Goal: Check status: Check status

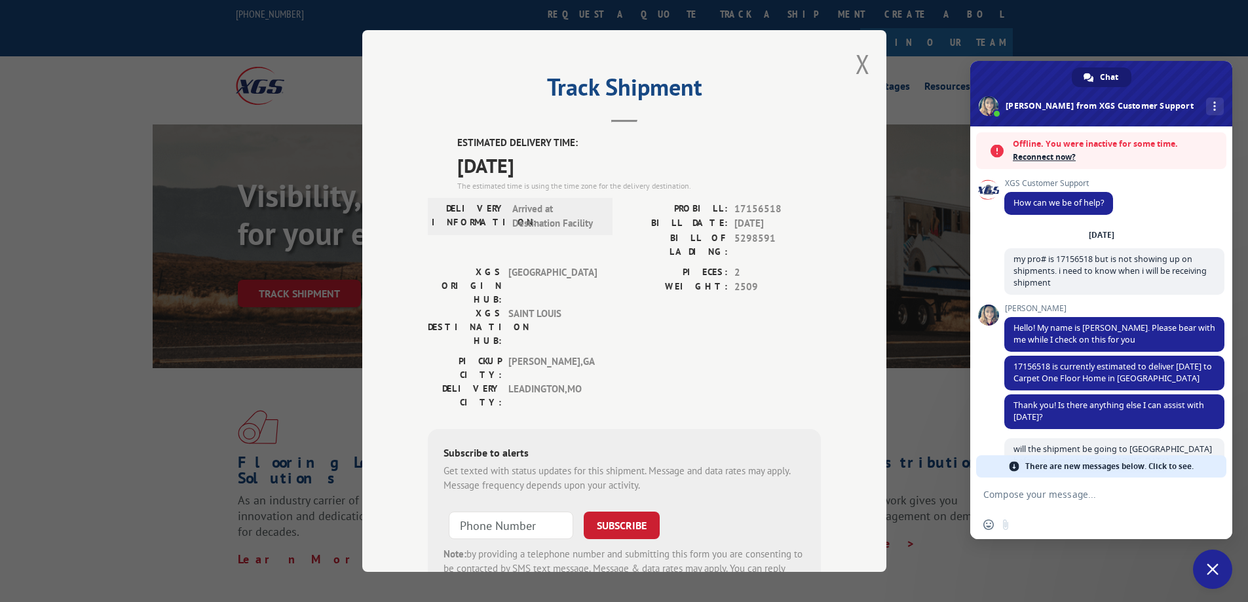
click at [1143, 43] on div "Track Shipment ESTIMATED DELIVERY TIME: [DATE] The estimated time is using the …" at bounding box center [624, 301] width 1248 height 602
click at [919, 121] on div "Track Shipment ESTIMATED DELIVERY TIME: [DATE] The estimated time is using the …" at bounding box center [624, 301] width 1248 height 602
click at [919, 83] on div "Track Shipment ESTIMATED DELIVERY TIME: [DATE] The estimated time is using the …" at bounding box center [624, 301] width 1248 height 602
click at [1214, 565] on span "Close chat" at bounding box center [1213, 570] width 12 height 12
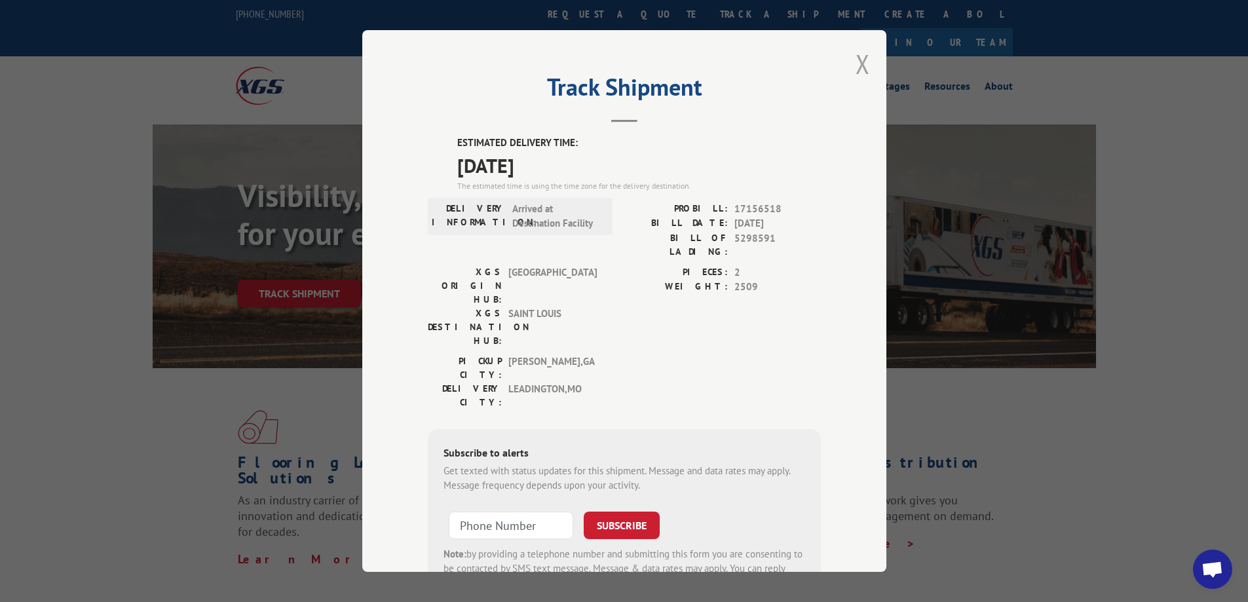
click at [856, 65] on button "Close modal" at bounding box center [863, 64] width 14 height 35
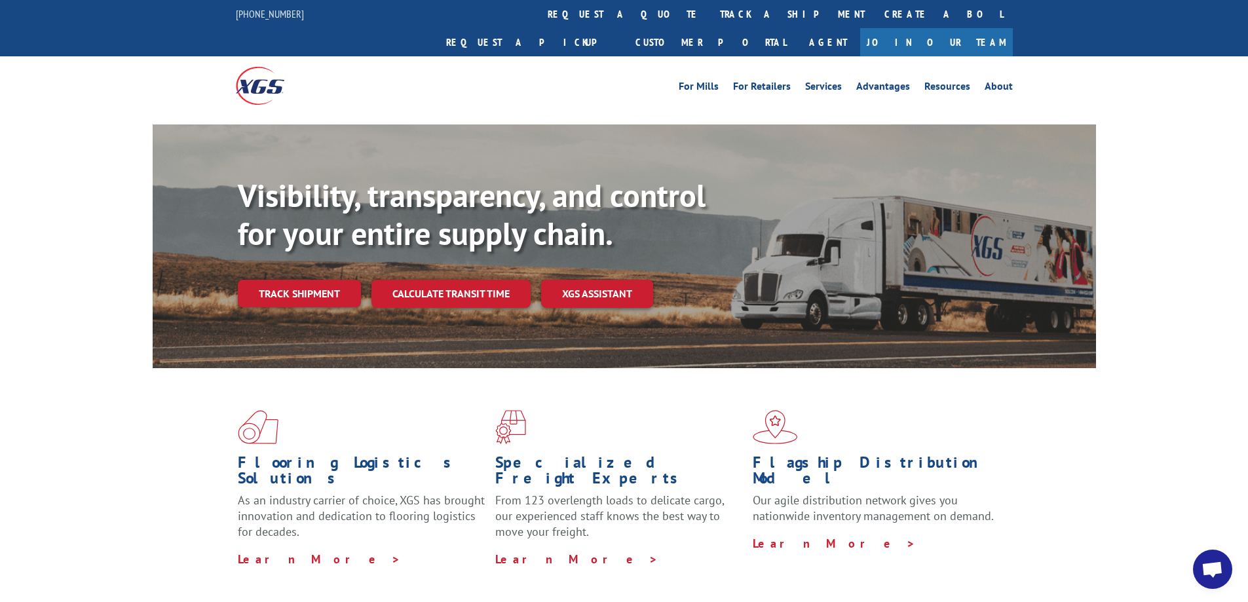
click at [282, 282] on div "Visibility, transparency, and control for your entire supply chain. Track shipm…" at bounding box center [667, 268] width 858 height 183
click at [286, 280] on link "Track shipment" at bounding box center [299, 294] width 123 height 28
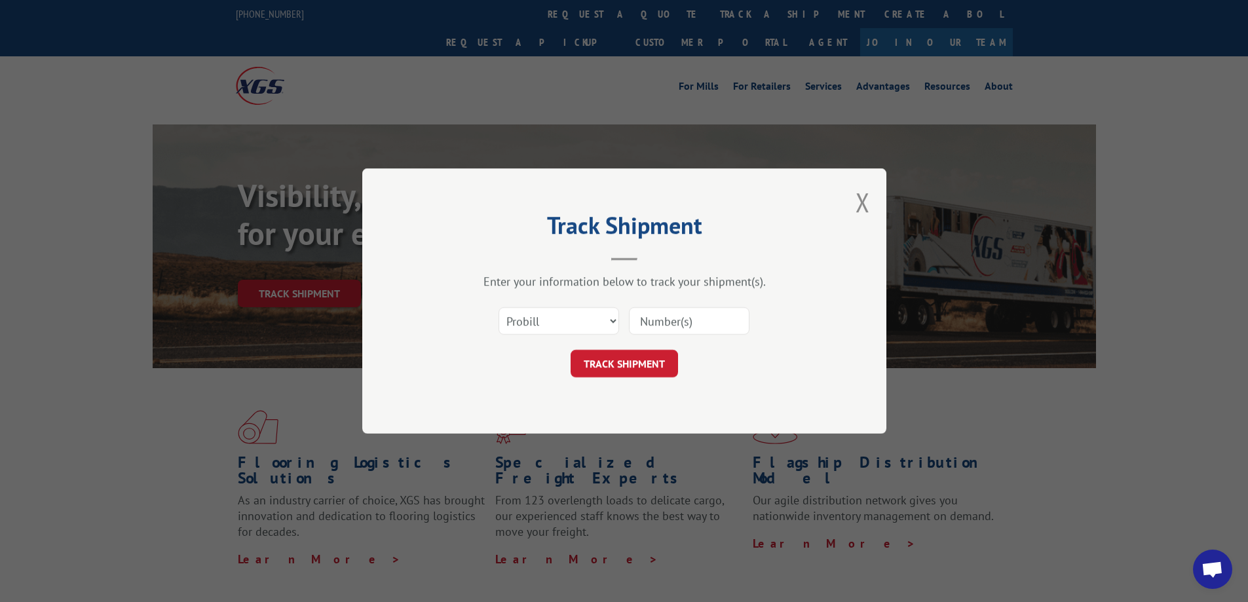
click at [724, 321] on input at bounding box center [689, 321] width 121 height 28
type input "17156518"
click at [640, 360] on button "TRACK SHIPMENT" at bounding box center [624, 364] width 107 height 28
